Goal: Task Accomplishment & Management: Manage account settings

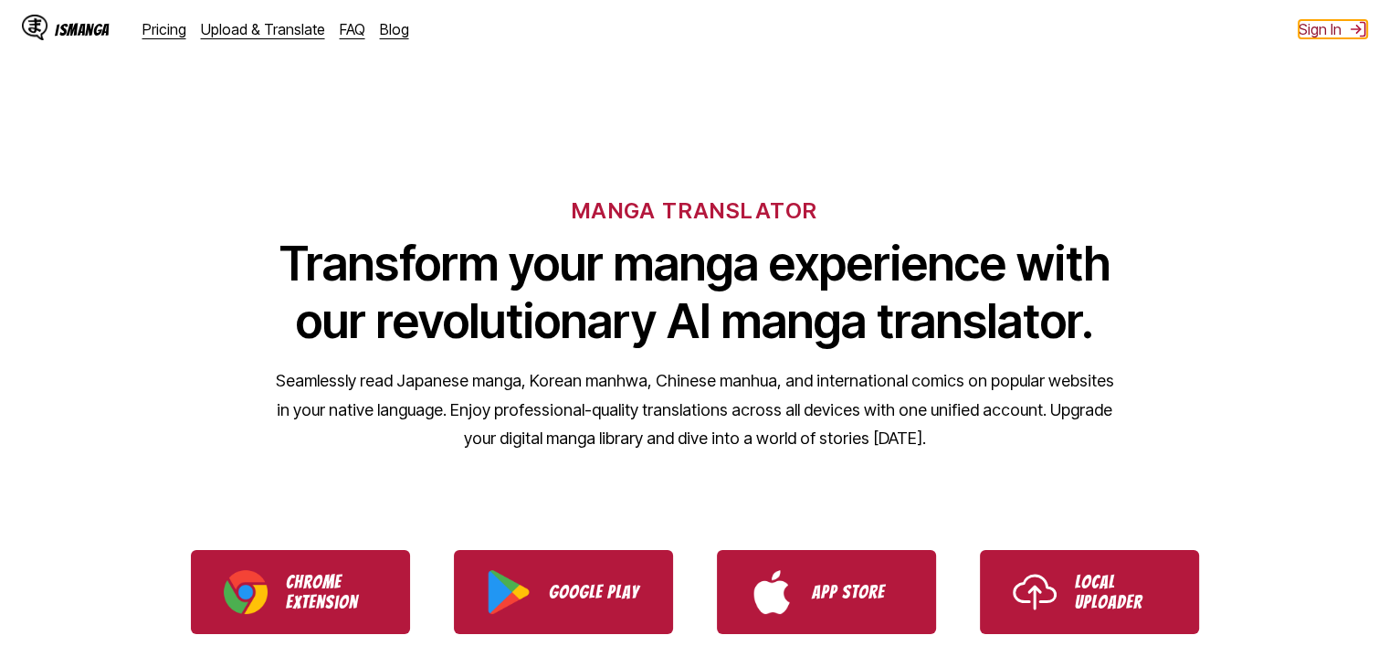
click at [1337, 29] on button "Sign In" at bounding box center [1333, 29] width 69 height 18
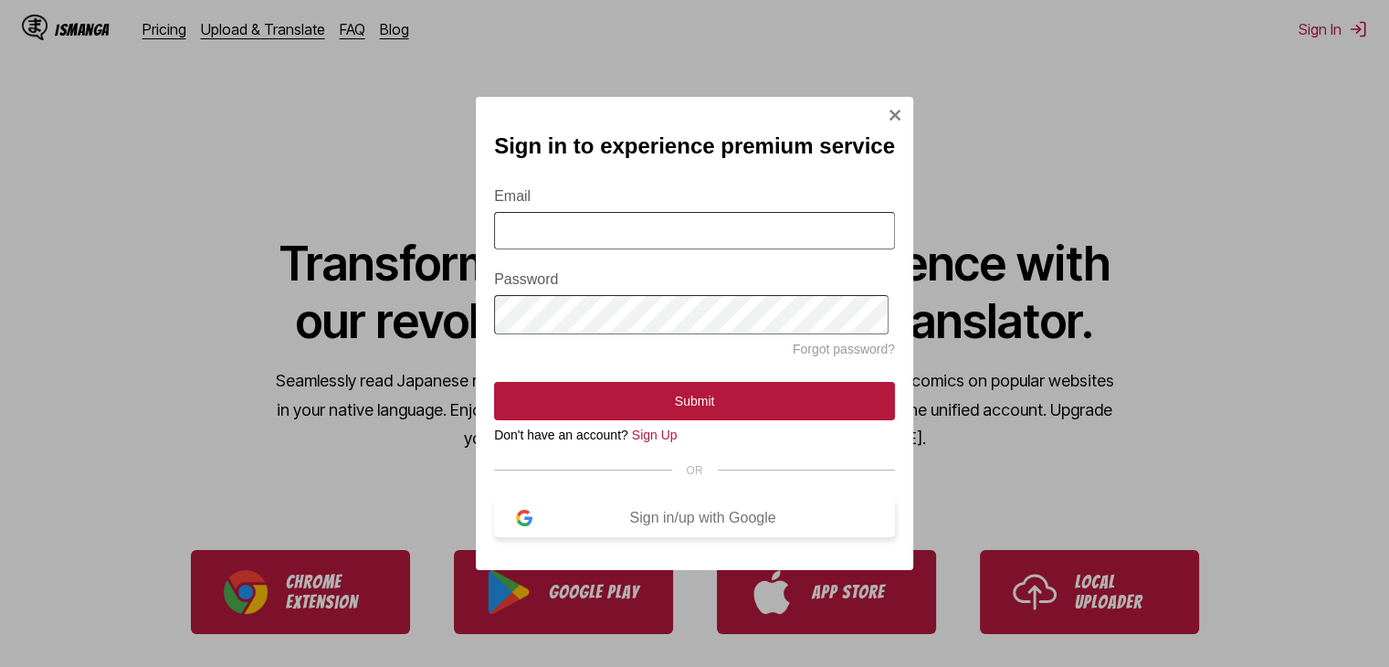
click at [673, 526] on div "Sign in/up with Google" at bounding box center [703, 518] width 341 height 16
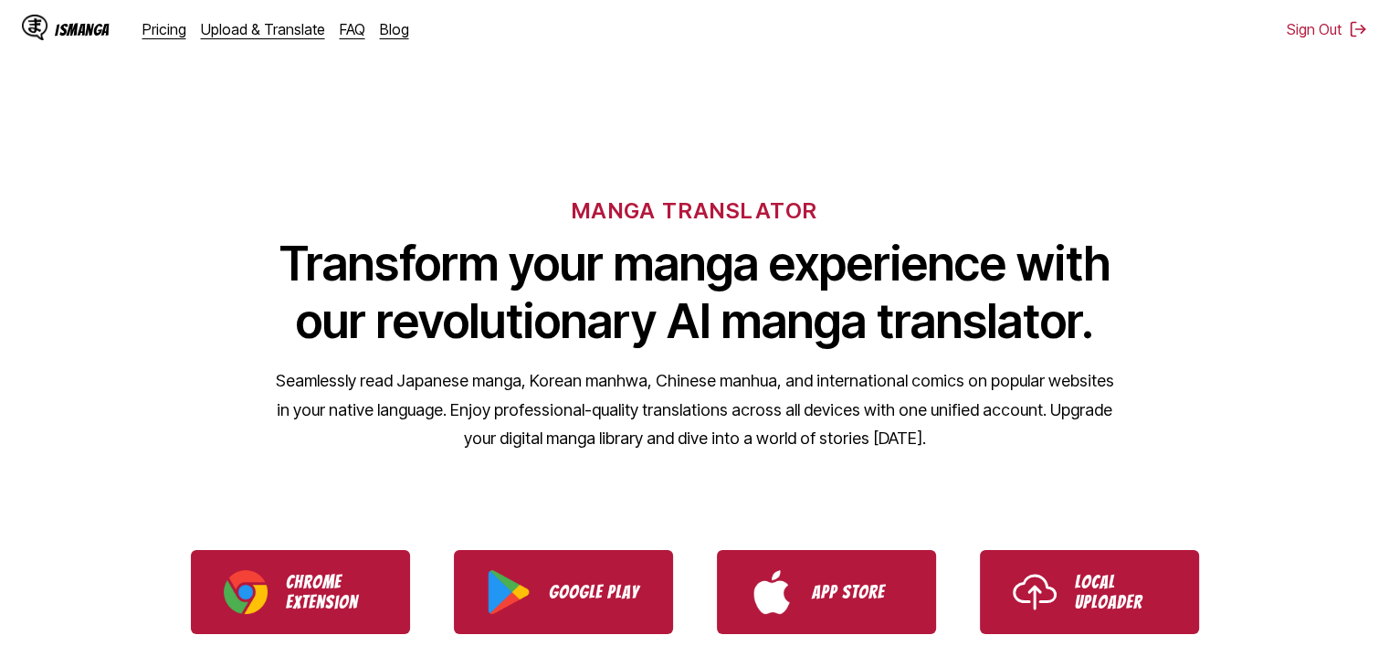
click at [66, 21] on div "IsManga" at bounding box center [82, 29] width 55 height 17
click at [1282, 154] on div "MANGA TRANSLATOR Transform your manga experience with our revolutionary AI mang…" at bounding box center [694, 295] width 1389 height 349
click at [358, 34] on div "Pricing Upload & Translate FAQ Blog" at bounding box center [282, 29] width 281 height 18
click at [356, 34] on div "Pricing Upload & Translate FAQ Blog" at bounding box center [282, 29] width 281 height 18
click at [343, 32] on link "FAQ" at bounding box center [353, 29] width 26 height 18
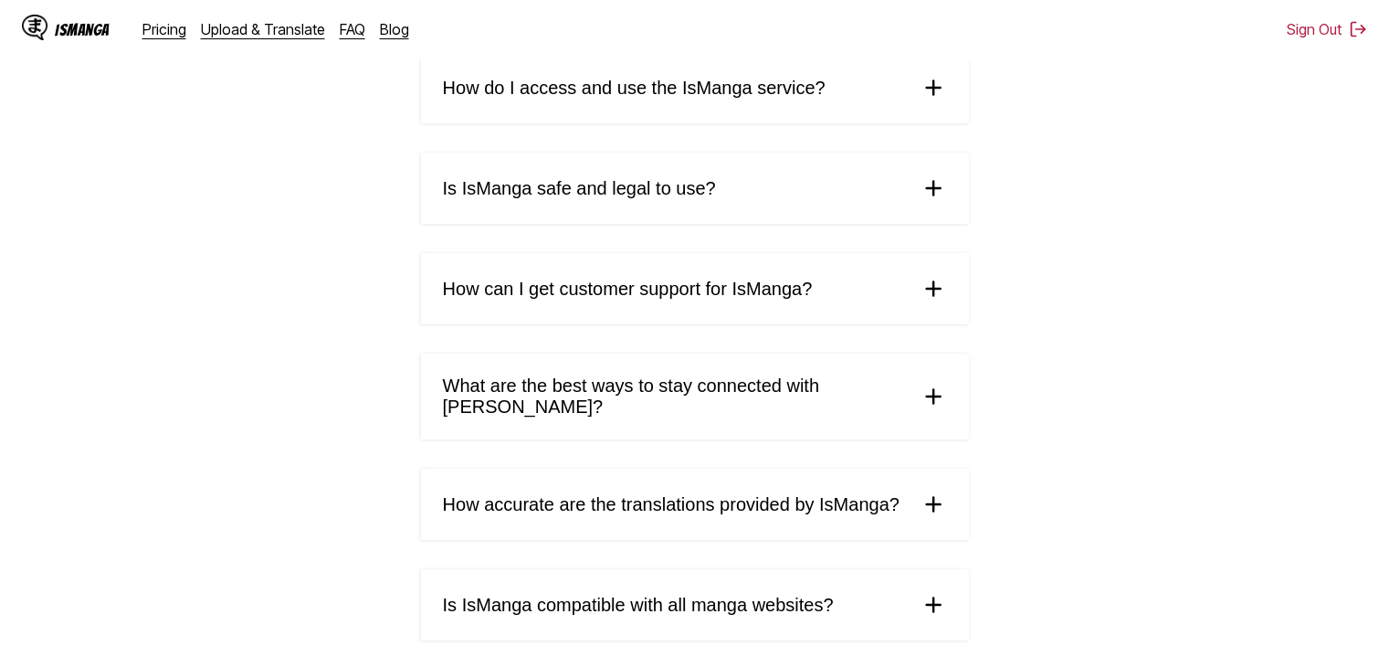
scroll to position [501, 0]
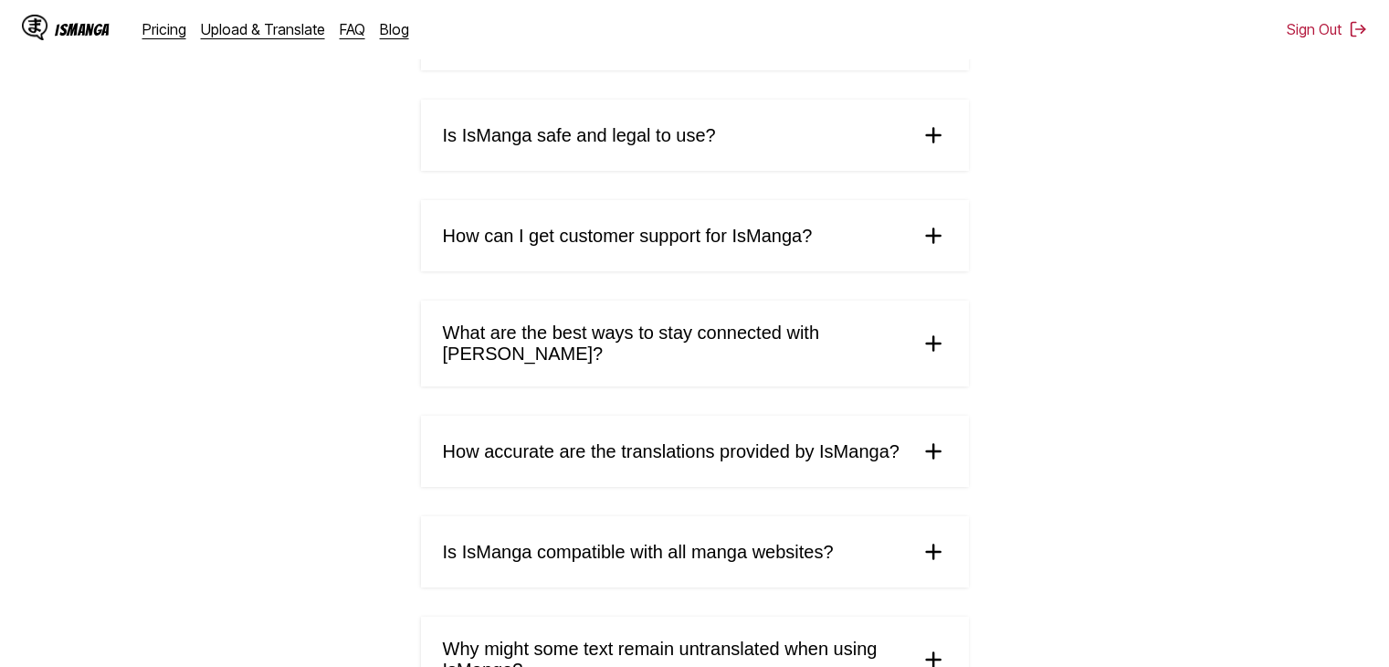
click at [921, 227] on img at bounding box center [933, 235] width 27 height 27
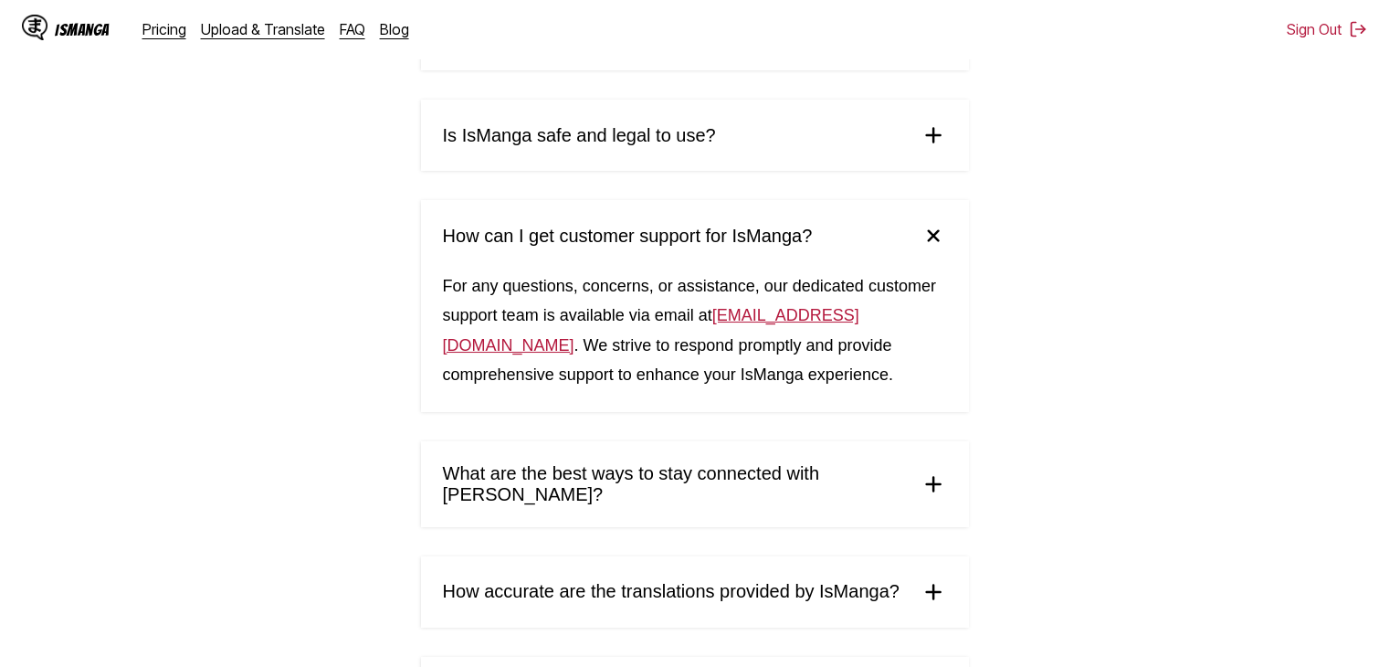
click at [926, 235] on img at bounding box center [932, 235] width 38 height 38
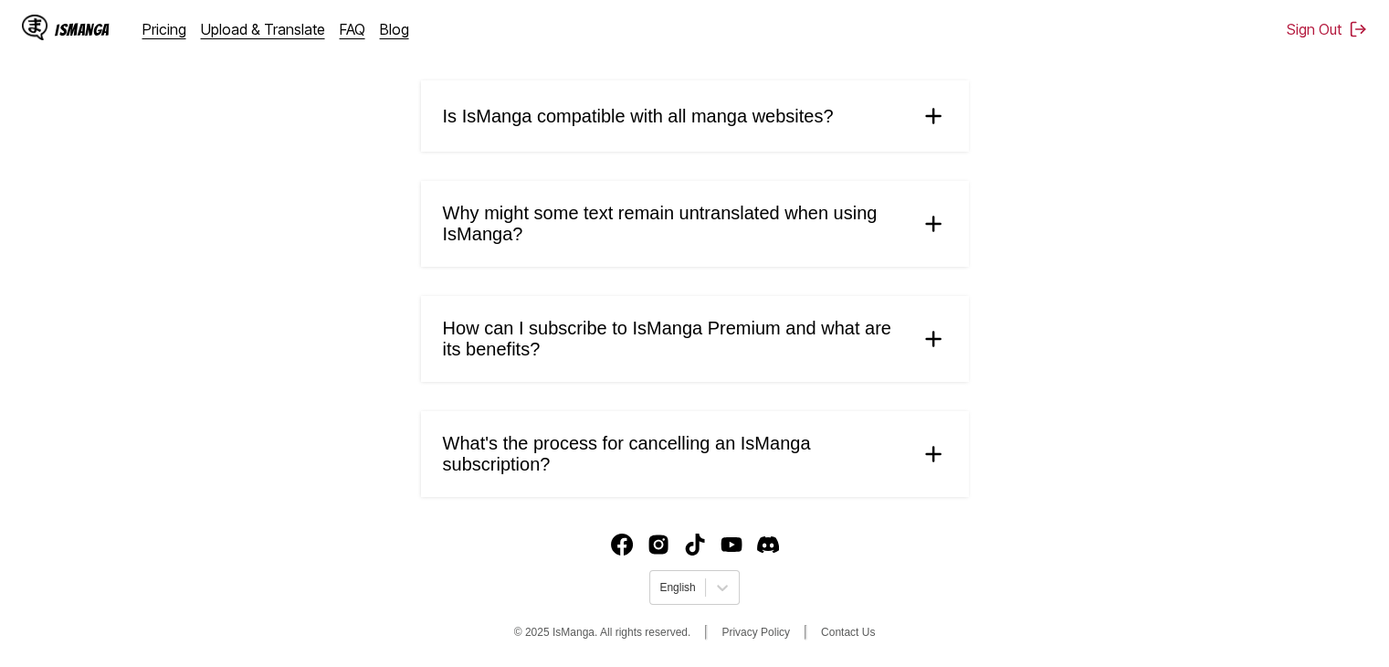
scroll to position [939, 0]
click at [953, 330] on summary "How can I subscribe to IsManga Premium and what are its benefits?" at bounding box center [695, 339] width 548 height 86
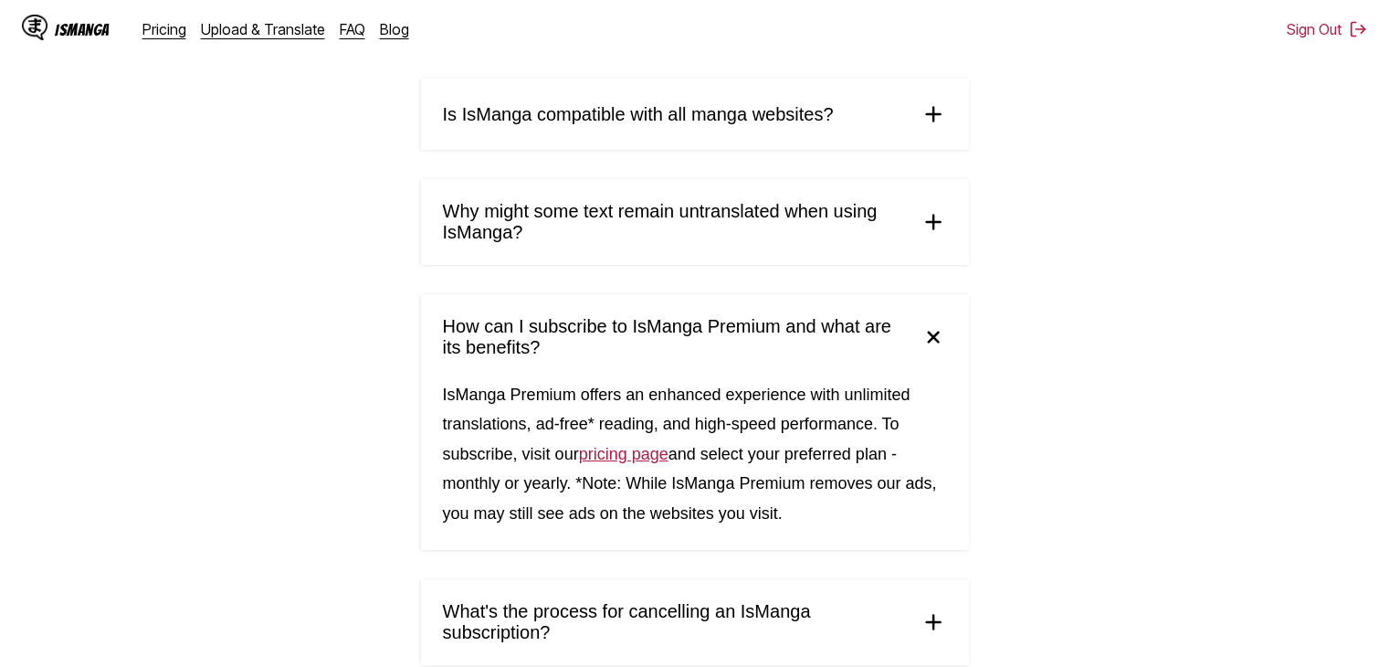
scroll to position [610, 0]
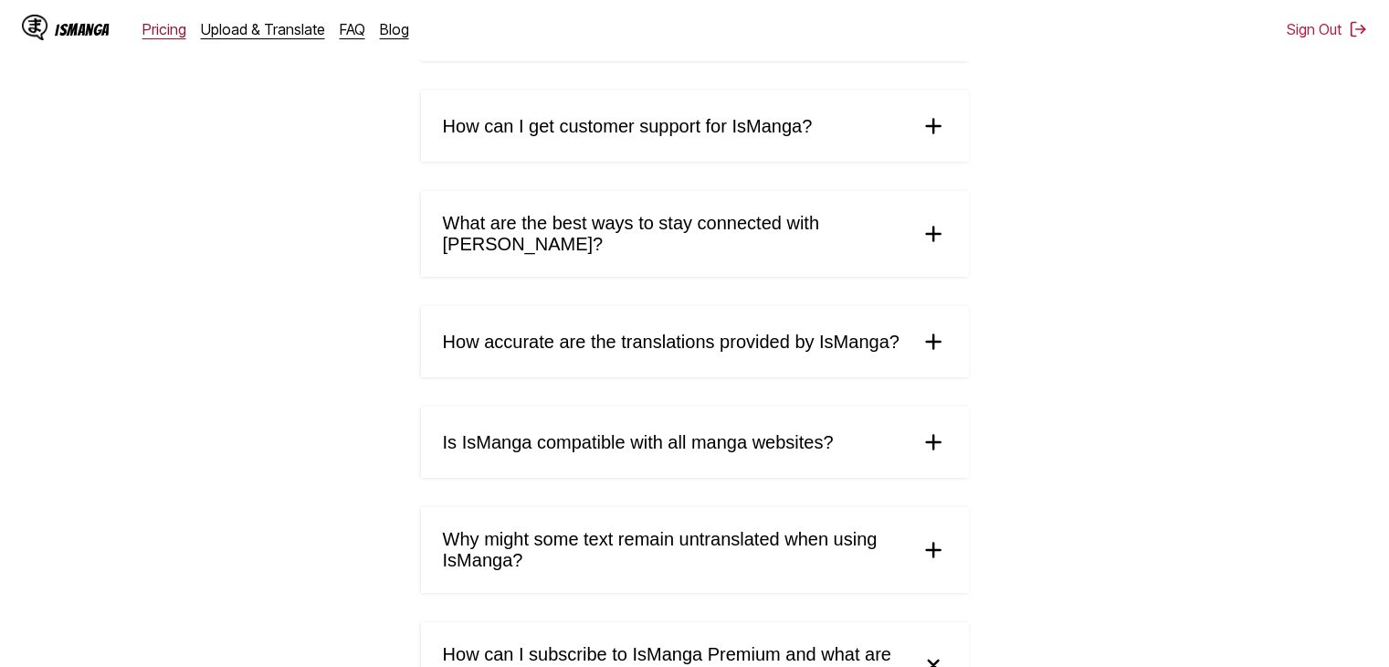
click at [165, 20] on link "Pricing" at bounding box center [164, 29] width 44 height 18
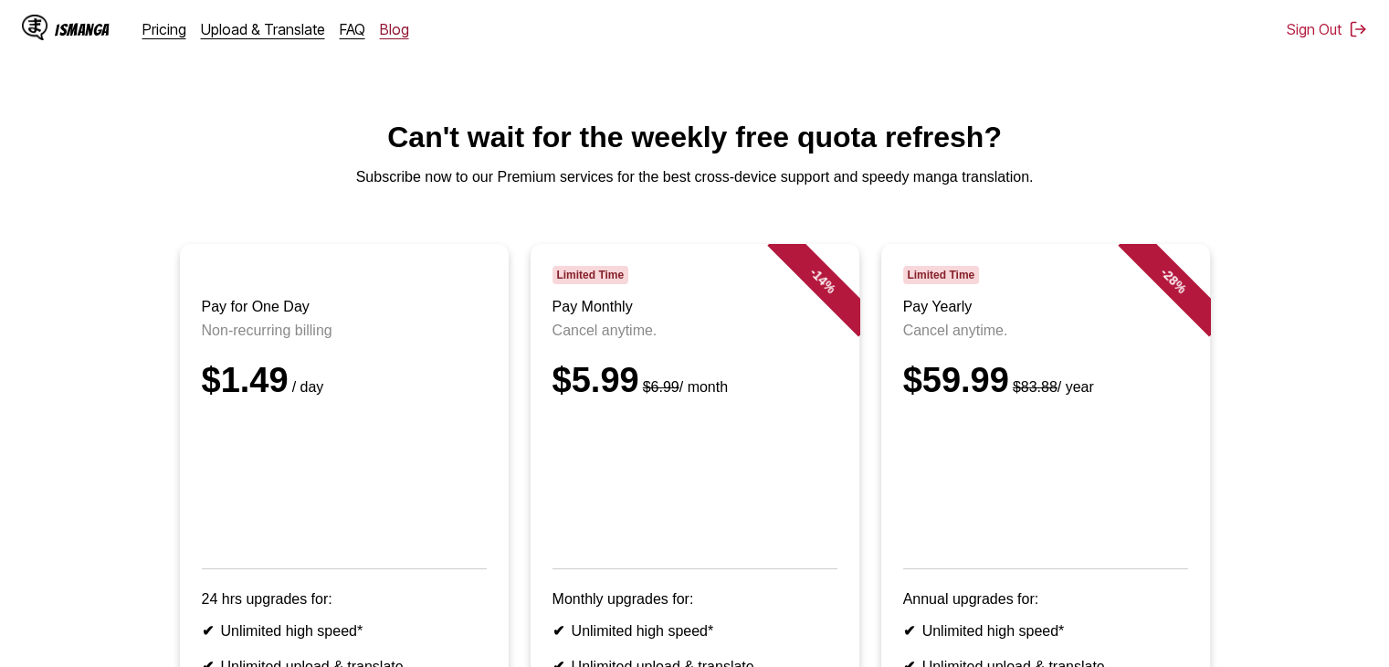
click at [380, 30] on link "Blog" at bounding box center [394, 29] width 29 height 18
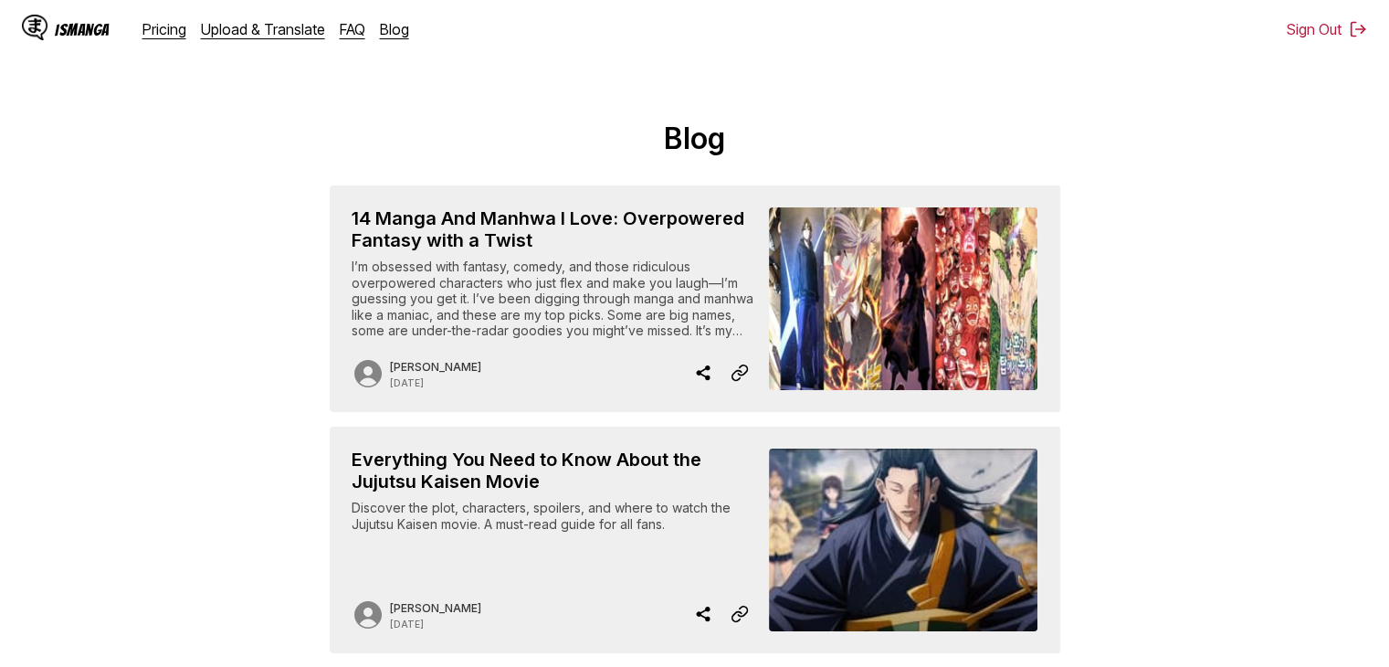
click at [175, 37] on div "IsManga Pricing Upload & Translate FAQ Blog" at bounding box center [223, 29] width 402 height 58
click at [175, 35] on link "Pricing" at bounding box center [164, 29] width 44 height 18
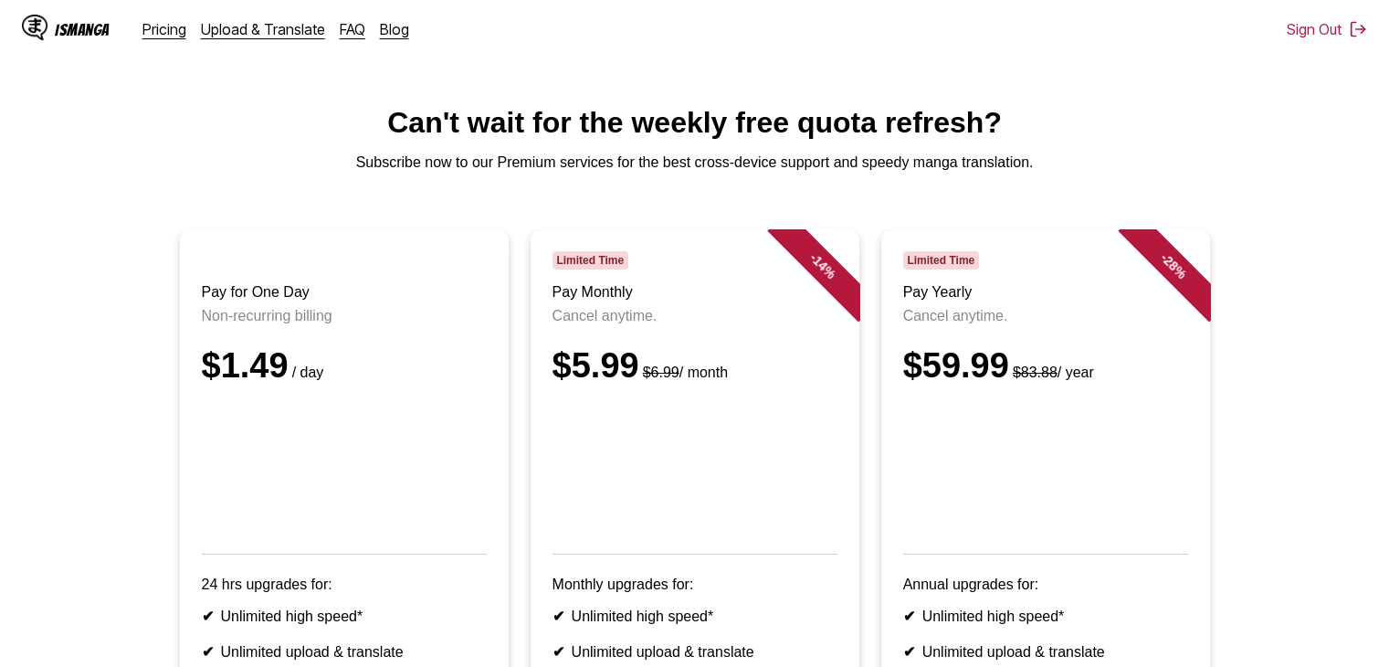
scroll to position [5, 0]
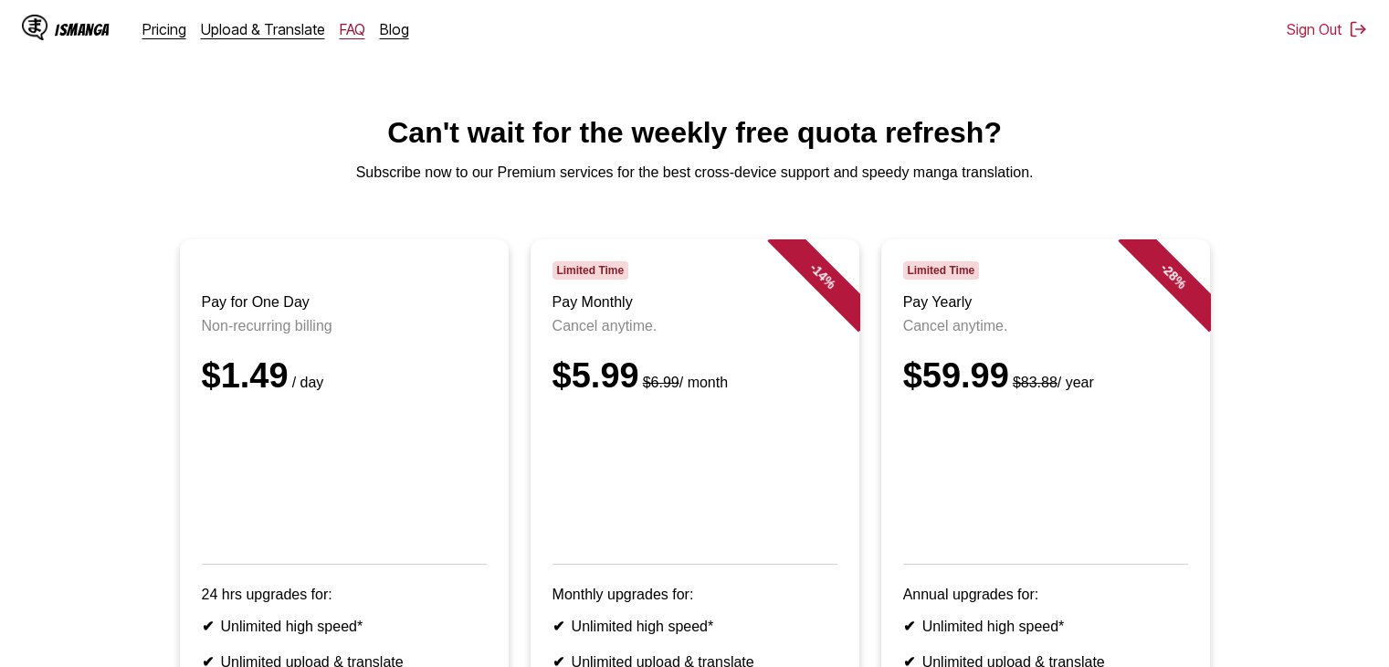
click at [351, 37] on link "FAQ" at bounding box center [353, 29] width 26 height 18
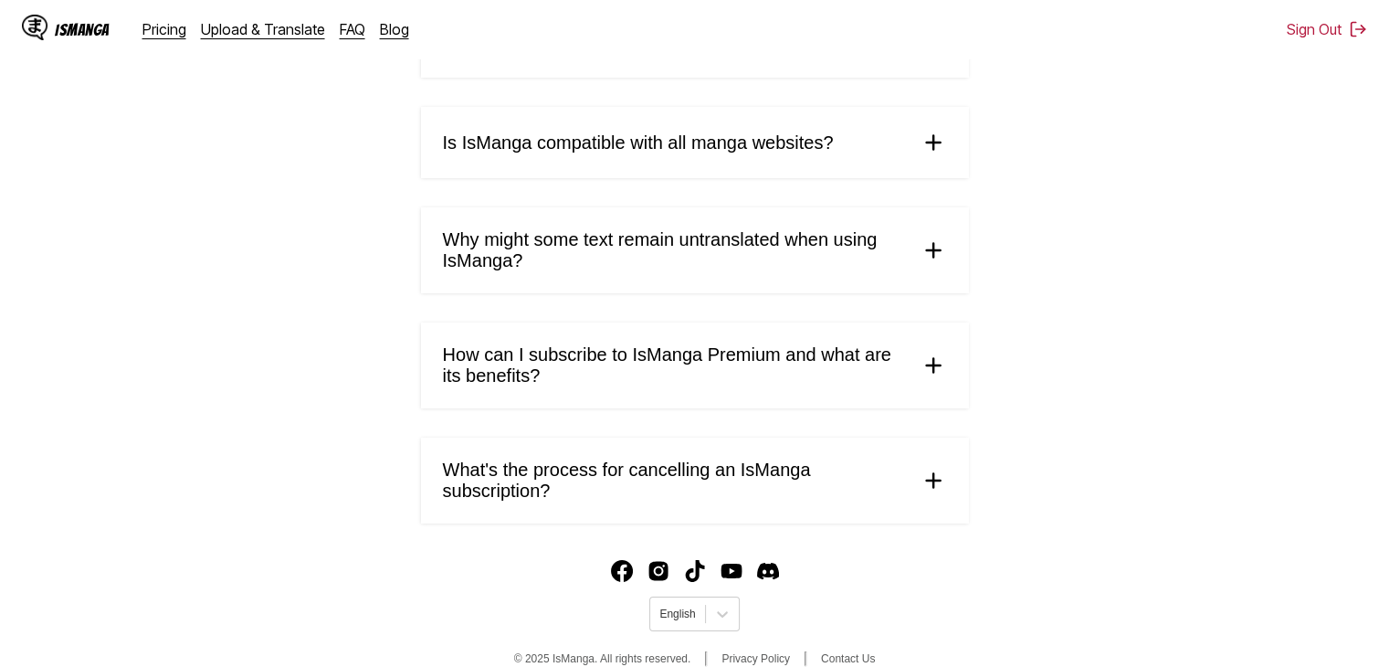
scroll to position [915, 0]
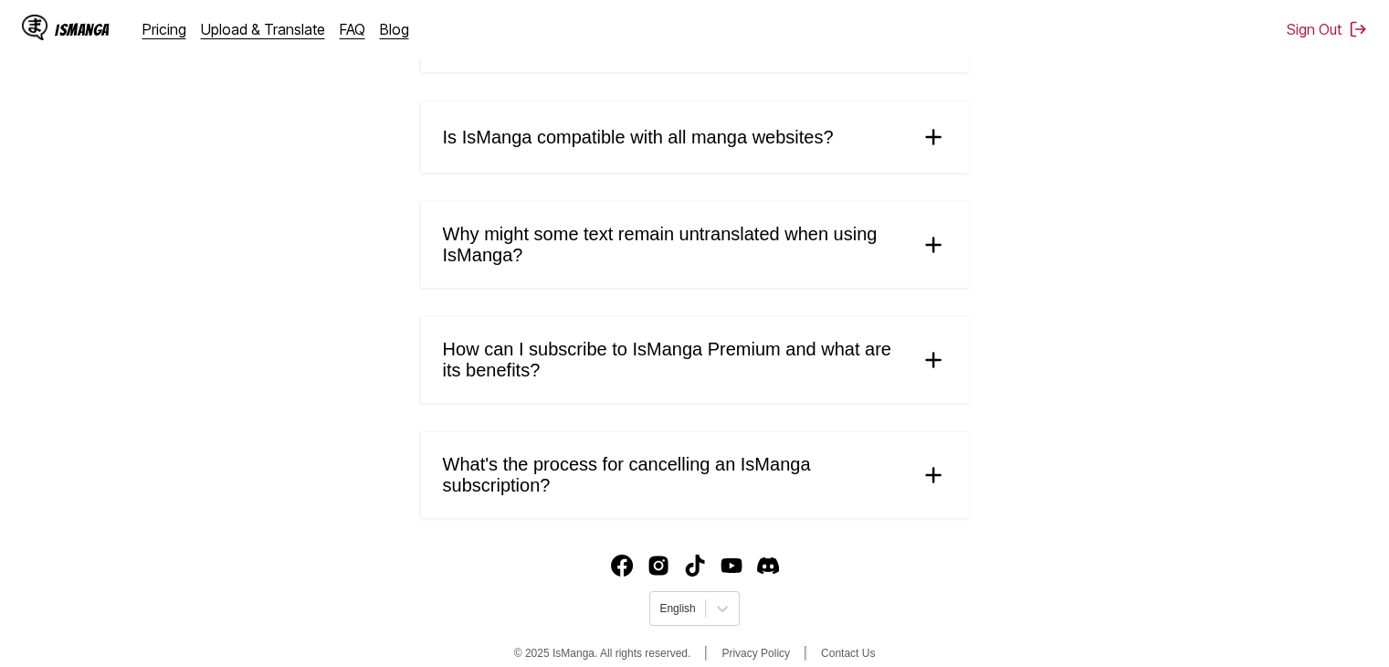
click at [883, 493] on span "What's the process for cancelling an IsManga subscription?" at bounding box center [674, 475] width 462 height 42
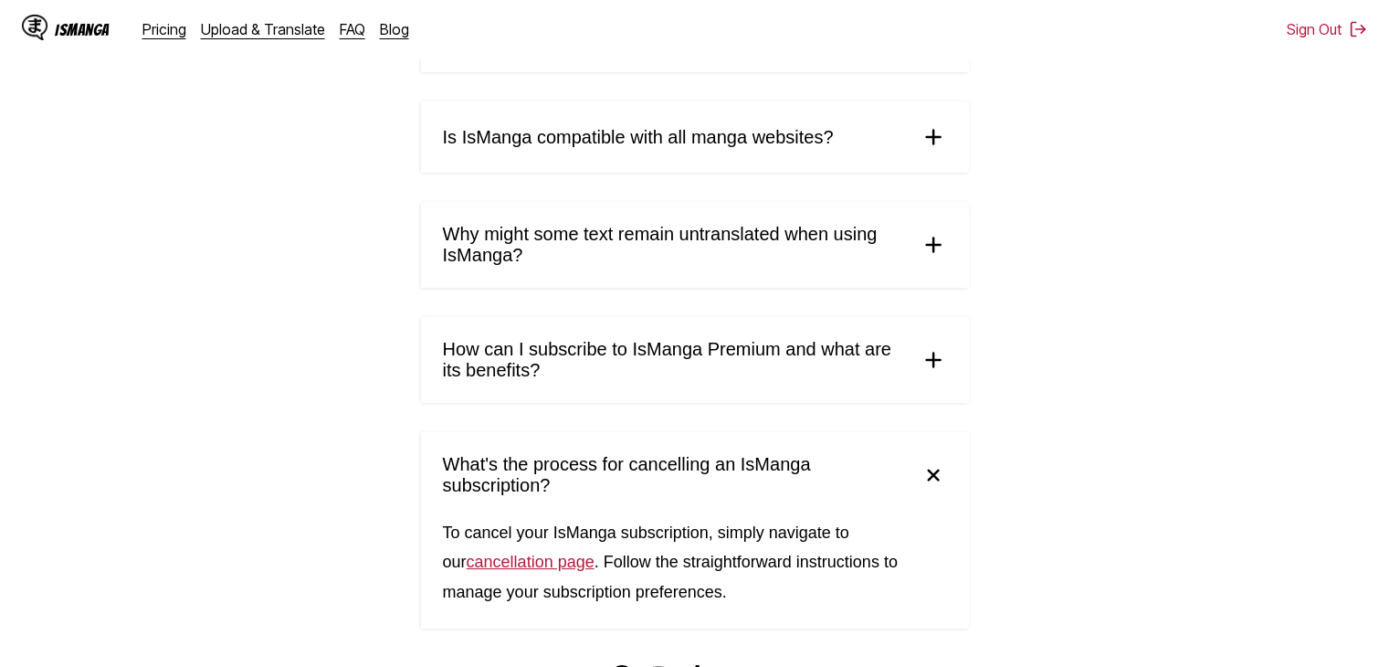
scroll to position [1034, 0]
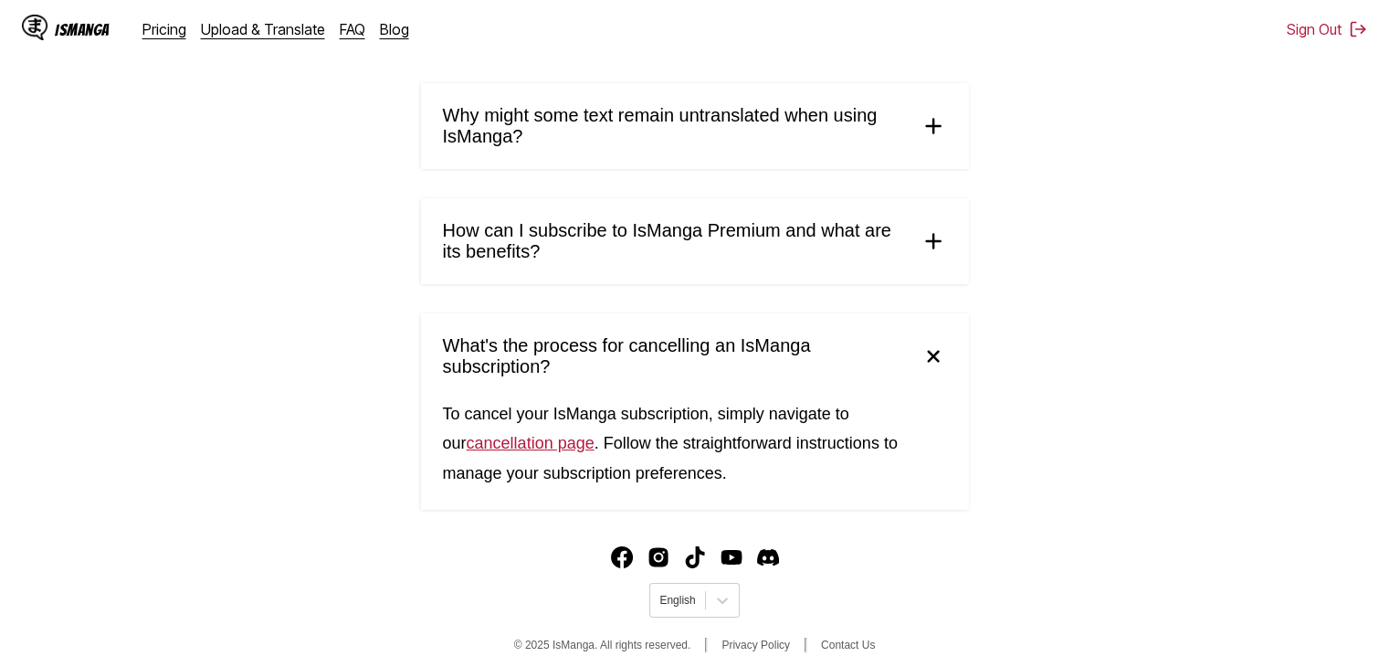
click at [524, 450] on link "cancellation page" at bounding box center [531, 443] width 128 height 18
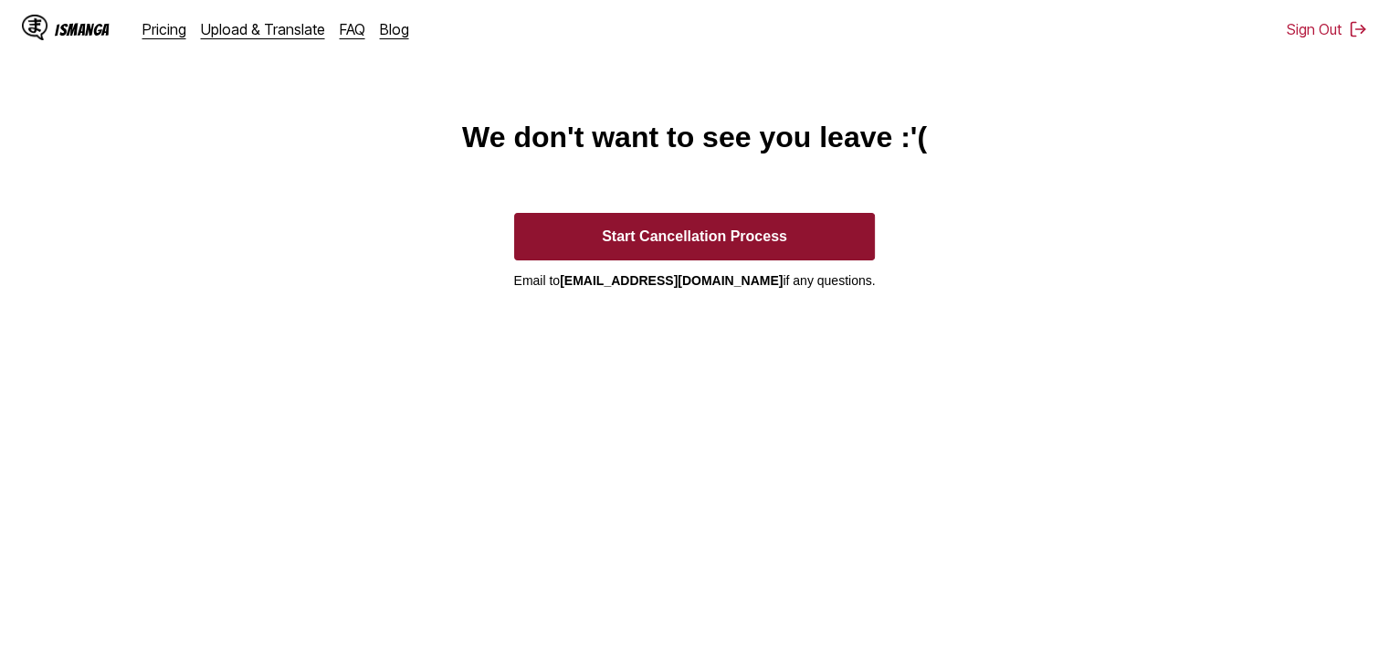
click at [675, 237] on button "Start Cancellation Process" at bounding box center [695, 236] width 362 height 47
